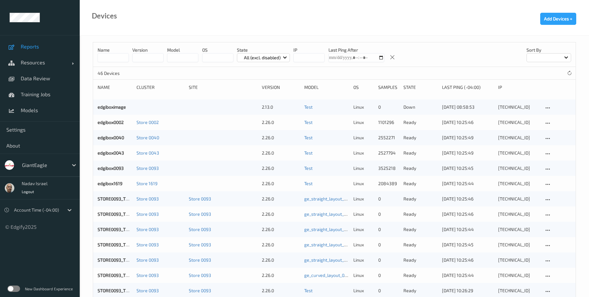
click at [33, 46] on span "Reports" at bounding box center [47, 46] width 53 height 6
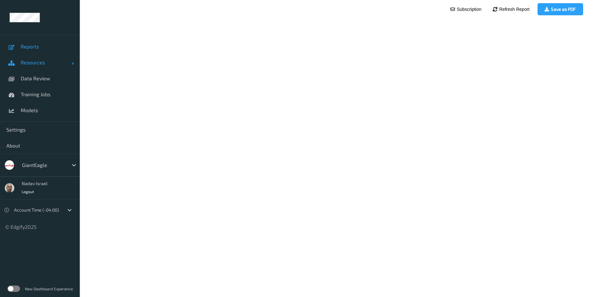
click at [32, 62] on span "Resources" at bounding box center [46, 62] width 51 height 6
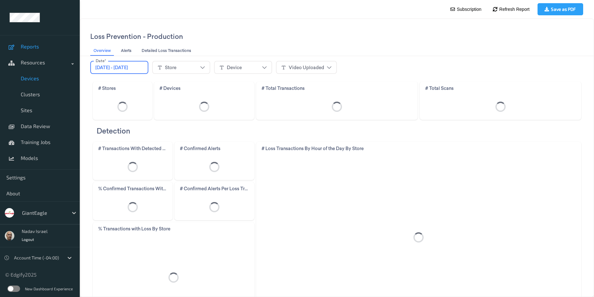
click at [34, 80] on span "Devices" at bounding box center [47, 78] width 53 height 6
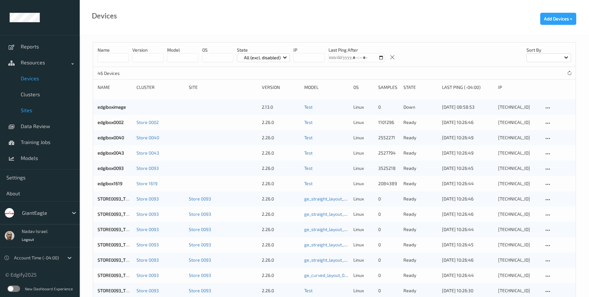
click at [22, 107] on span "Sites" at bounding box center [47, 110] width 53 height 6
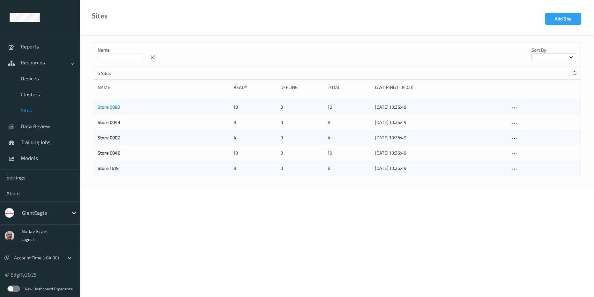
click at [111, 106] on link "Store 0093" at bounding box center [109, 106] width 22 height 5
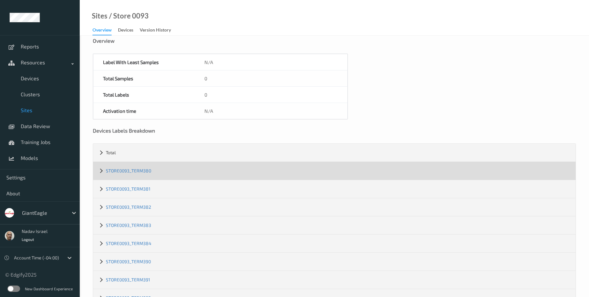
scroll to position [80, 0]
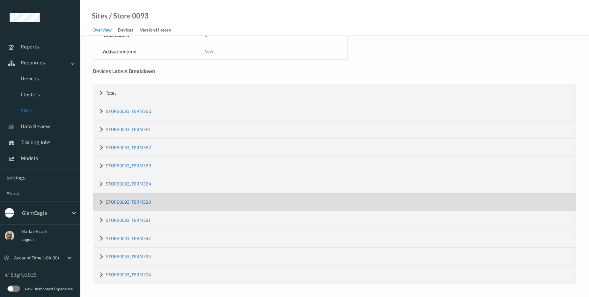
click at [133, 203] on link "STORE0093_TERM390" at bounding box center [128, 201] width 45 height 5
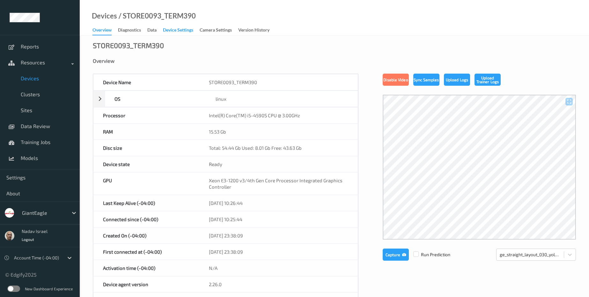
click at [172, 30] on div "Device Settings" at bounding box center [178, 31] width 30 height 8
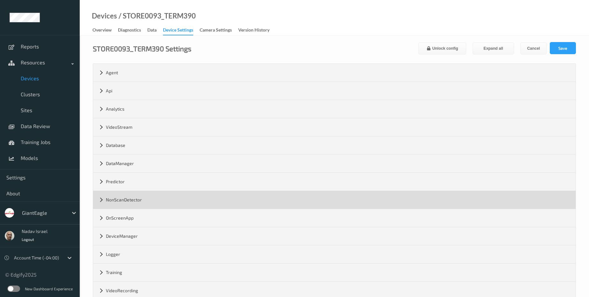
click at [108, 200] on div "NonScanDetector" at bounding box center [334, 200] width 482 height 18
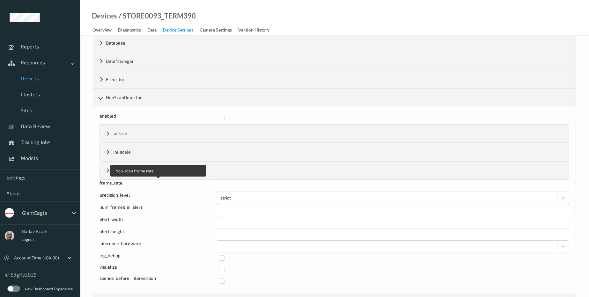
scroll to position [115, 0]
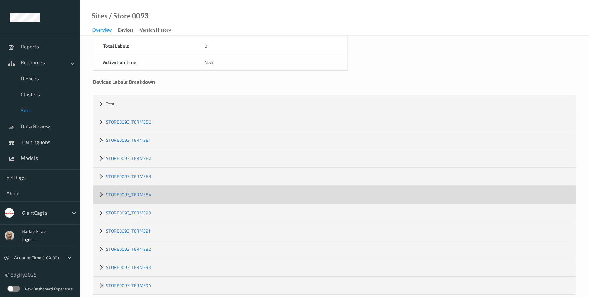
scroll to position [80, 0]
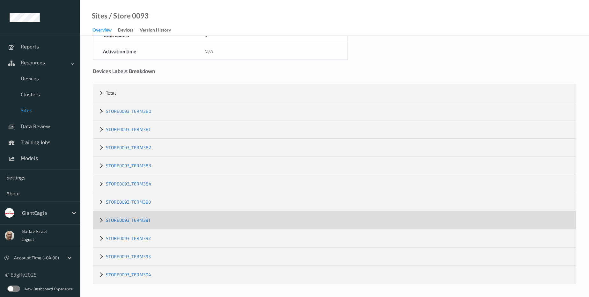
click at [146, 220] on link "STORE0093_TERM391" at bounding box center [128, 219] width 44 height 5
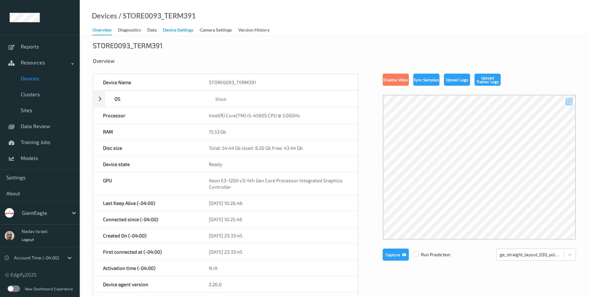
click at [177, 30] on div "Device Settings" at bounding box center [178, 31] width 30 height 8
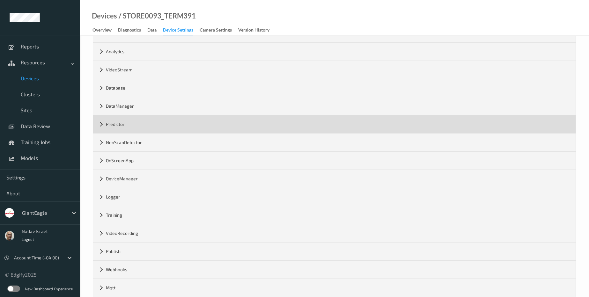
scroll to position [70, 0]
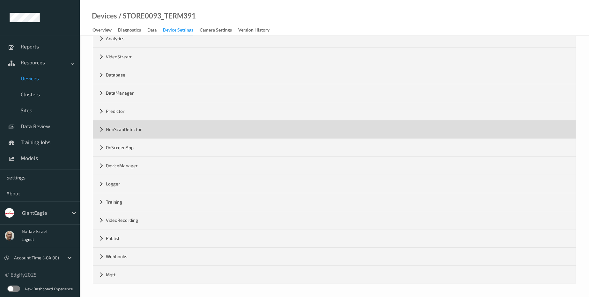
click at [125, 132] on div "NonScanDetector" at bounding box center [334, 130] width 482 height 18
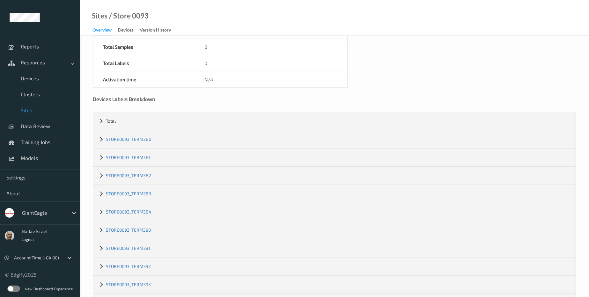
scroll to position [80, 0]
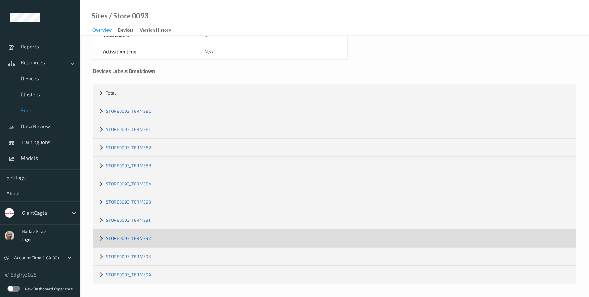
click at [138, 238] on link "STORE0093_TERM392" at bounding box center [128, 238] width 45 height 5
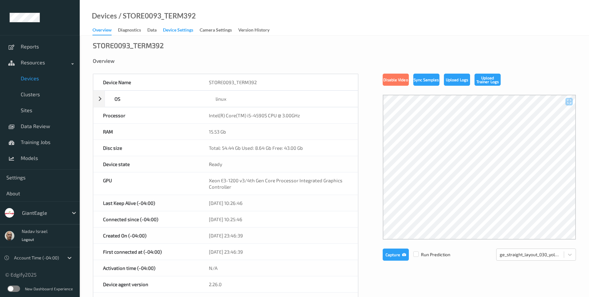
click at [172, 30] on div "Device Settings" at bounding box center [178, 31] width 30 height 8
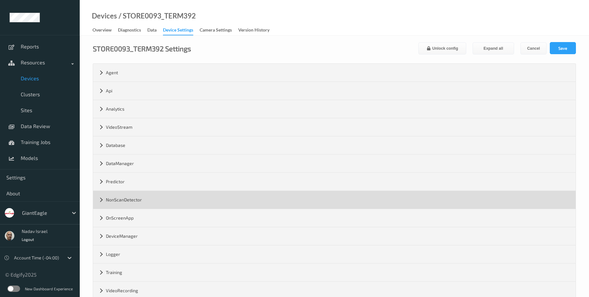
click at [143, 202] on div "NonScanDetector" at bounding box center [334, 200] width 482 height 18
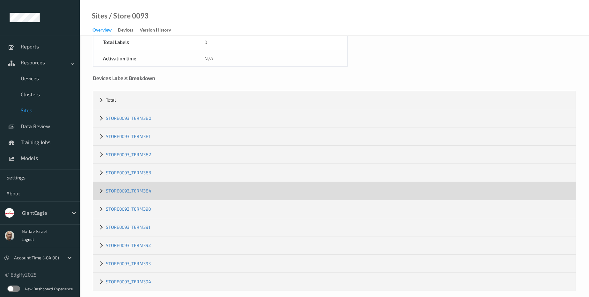
scroll to position [80, 0]
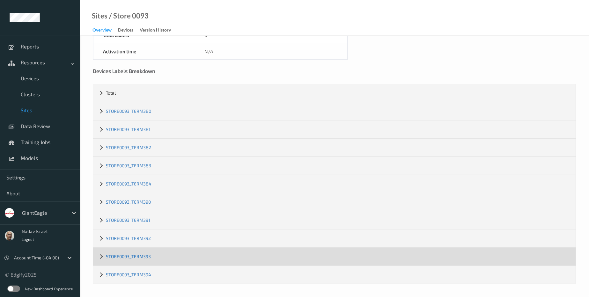
click at [142, 257] on link "STORE0093_TERM393" at bounding box center [128, 256] width 45 height 5
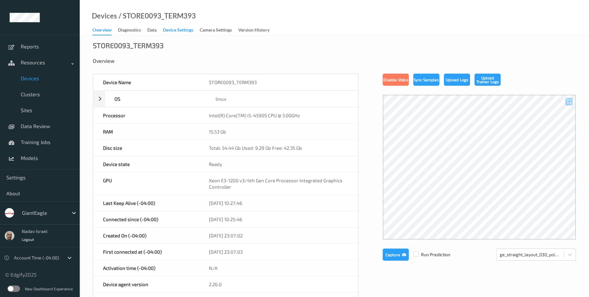
click at [176, 28] on div "Device Settings" at bounding box center [178, 31] width 30 height 8
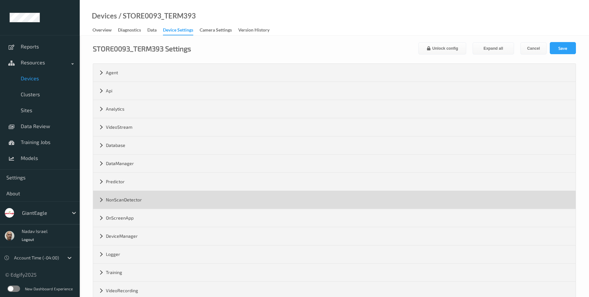
click at [138, 199] on div "NonScanDetector" at bounding box center [334, 200] width 482 height 18
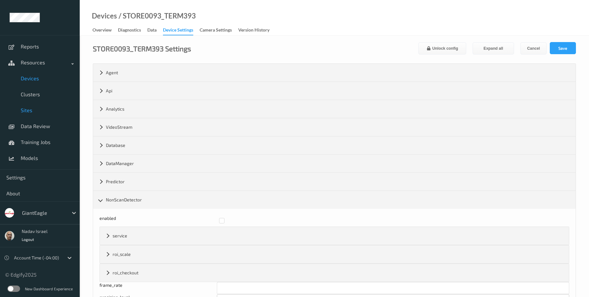
click at [35, 109] on span "Sites" at bounding box center [47, 110] width 53 height 6
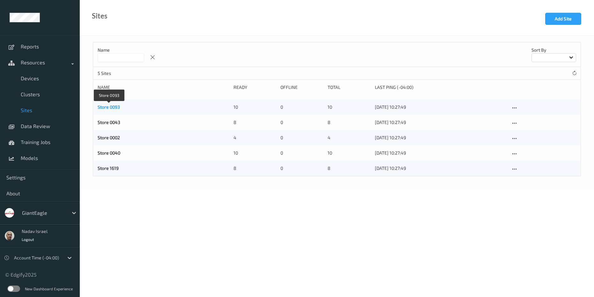
click at [106, 109] on link "Store 0093" at bounding box center [109, 106] width 22 height 5
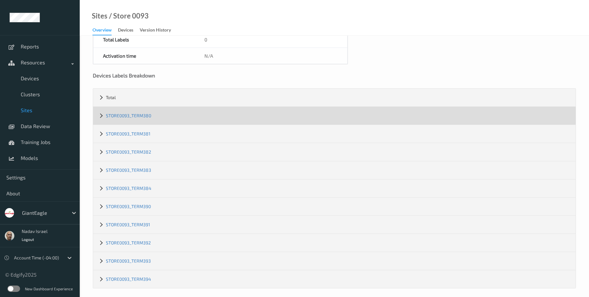
scroll to position [80, 0]
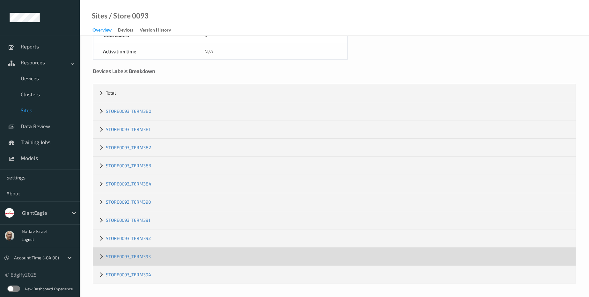
click at [127, 260] on div "STORE0093_TERM393" at bounding box center [334, 257] width 482 height 18
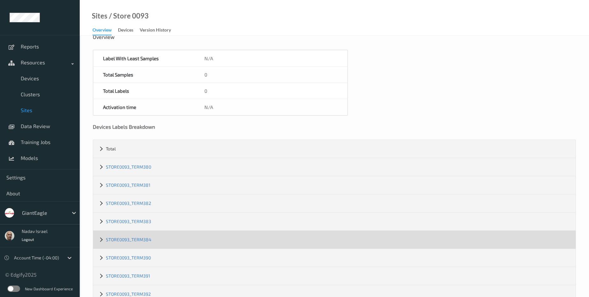
scroll to position [125, 0]
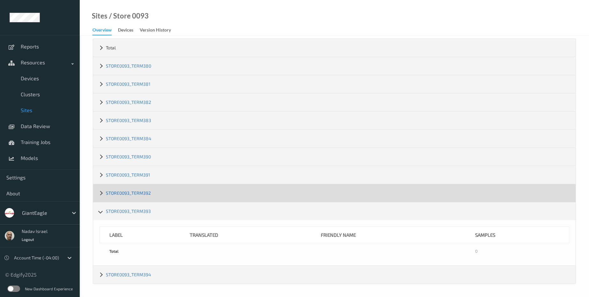
click at [145, 192] on link "STORE0093_TERM392" at bounding box center [128, 192] width 45 height 5
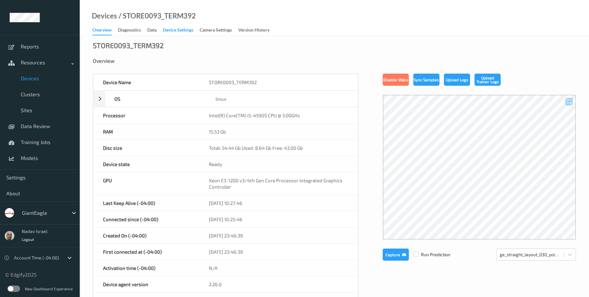
click at [185, 31] on div "Device Settings" at bounding box center [178, 31] width 30 height 8
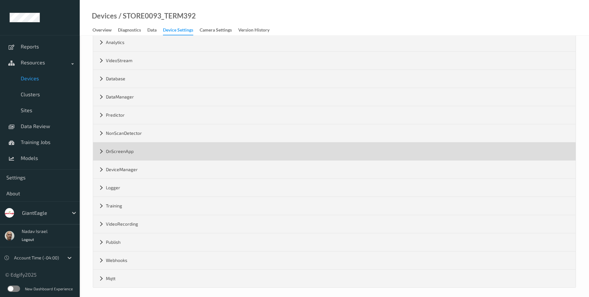
scroll to position [70, 0]
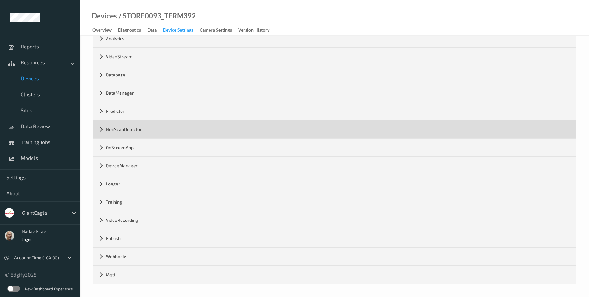
click at [140, 129] on div "NonScanDetector" at bounding box center [334, 130] width 482 height 18
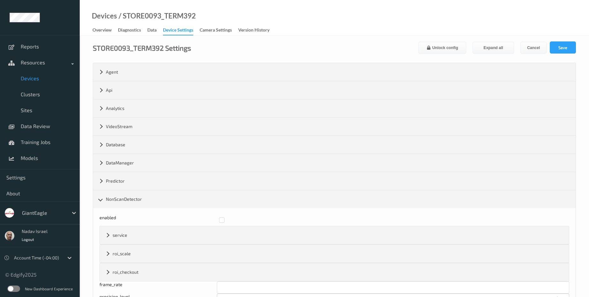
scroll to position [0, 0]
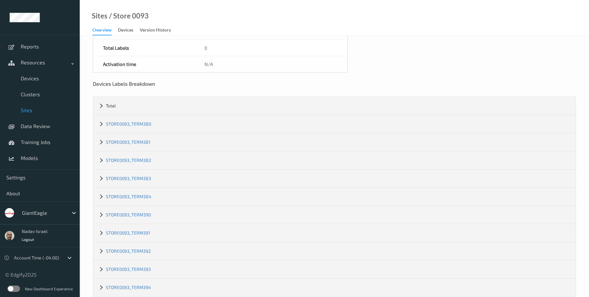
scroll to position [80, 0]
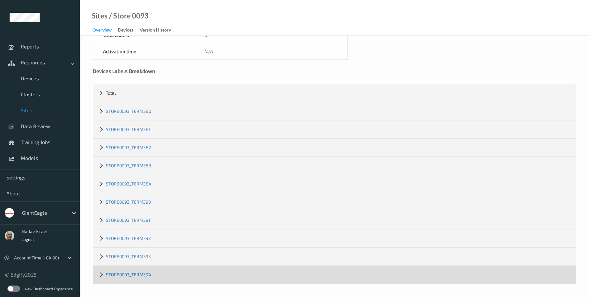
click at [139, 275] on link "STORE0093_TERM394" at bounding box center [128, 274] width 45 height 5
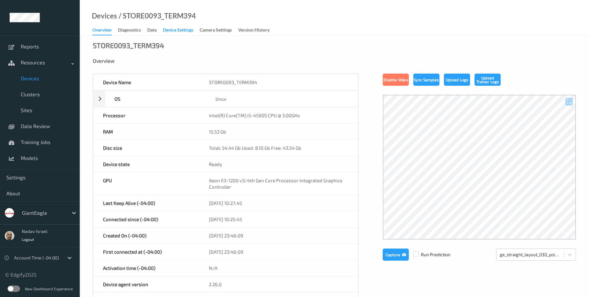
click at [184, 30] on div "Device Settings" at bounding box center [178, 31] width 30 height 8
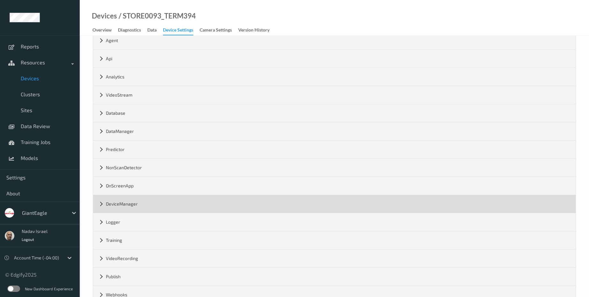
scroll to position [70, 0]
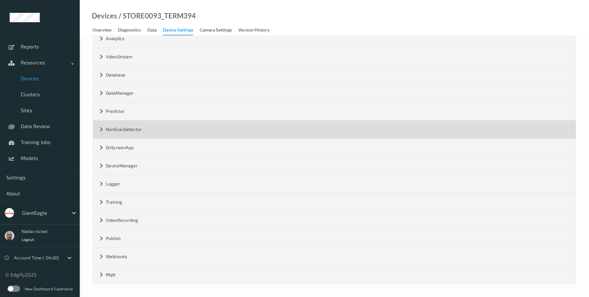
click at [134, 134] on div "NonScanDetector" at bounding box center [334, 130] width 482 height 18
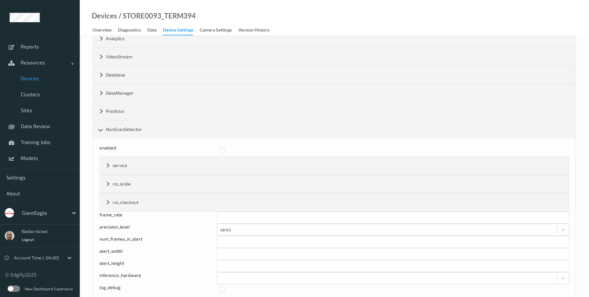
click at [32, 78] on span "Devices" at bounding box center [47, 78] width 53 height 6
